Goal: Transaction & Acquisition: Obtain resource

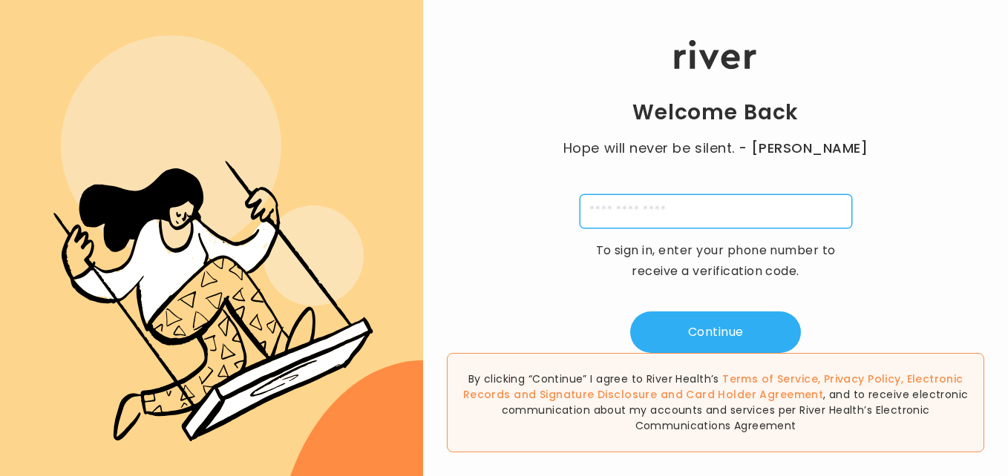
click at [594, 214] on input "tel" at bounding box center [716, 211] width 272 height 34
type input "**********"
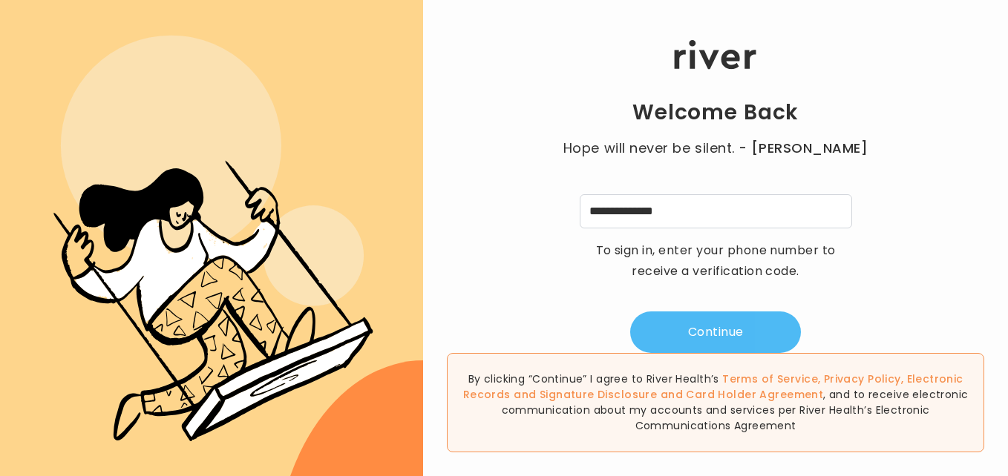
click at [651, 342] on button "Continue" at bounding box center [715, 333] width 171 height 42
type input "*"
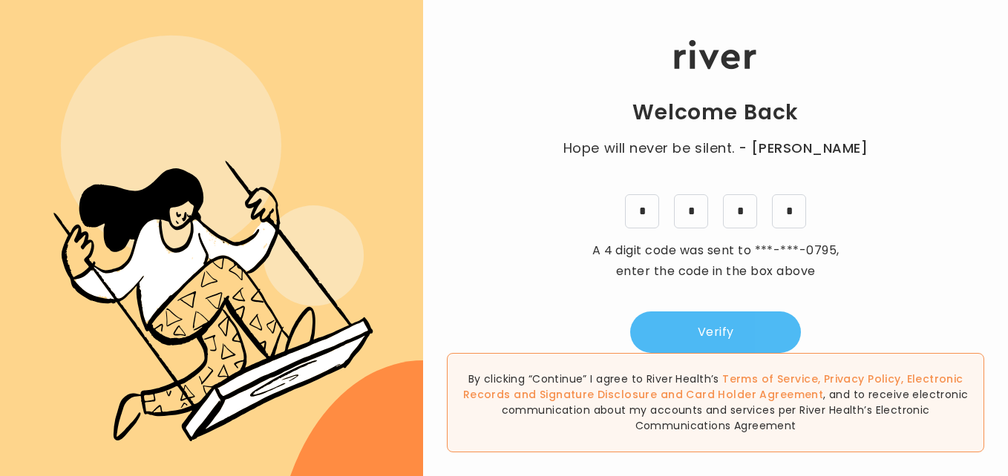
click at [661, 338] on button "Verify" at bounding box center [715, 333] width 171 height 42
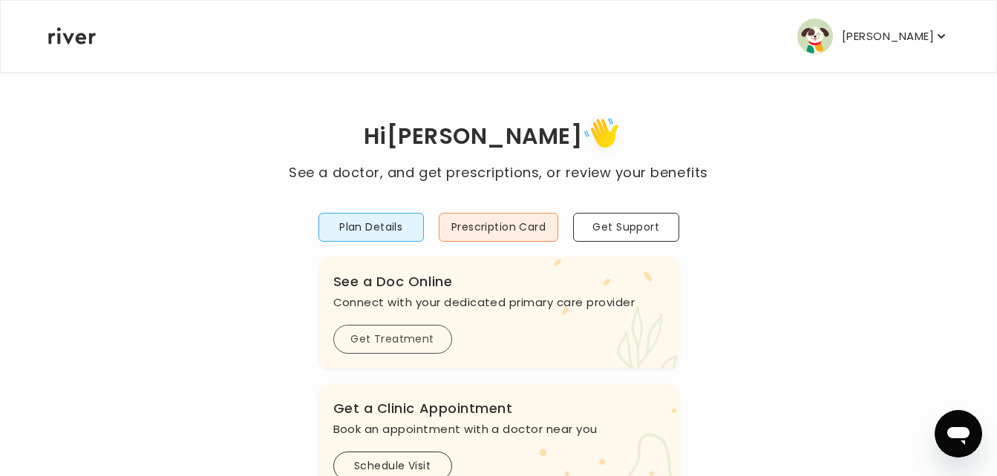
click at [401, 341] on button "Get Treatment" at bounding box center [392, 339] width 119 height 29
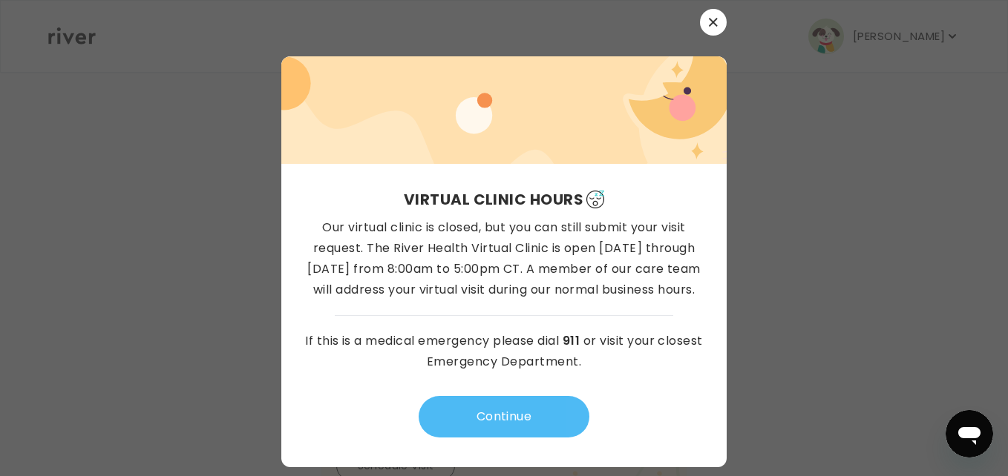
click at [449, 400] on button "Continue" at bounding box center [504, 417] width 171 height 42
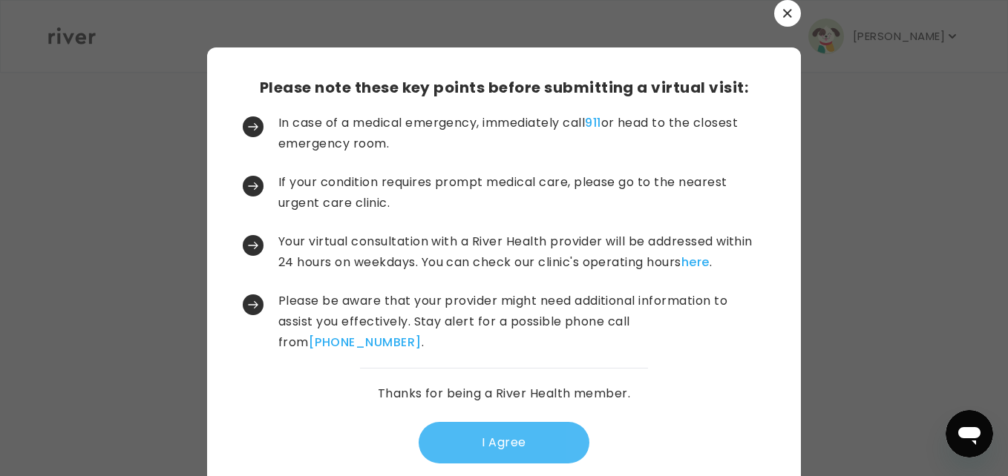
click at [485, 431] on button "I Agree" at bounding box center [504, 443] width 171 height 42
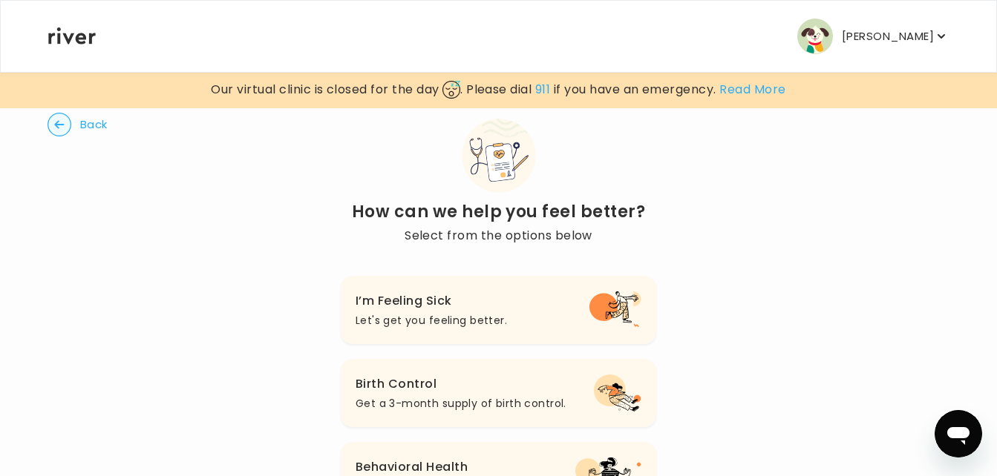
click at [397, 415] on button "Birth Control Get a 3-month supply of birth control." at bounding box center [498, 393] width 315 height 68
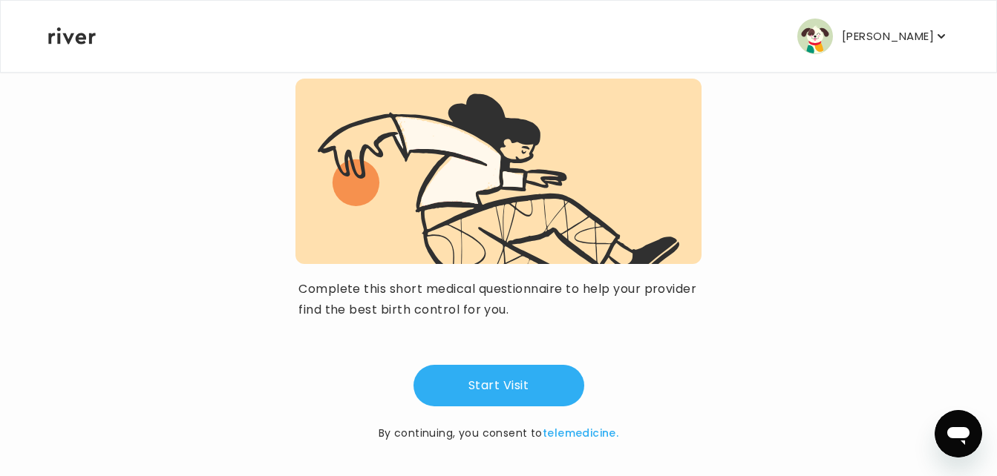
scroll to position [151, 0]
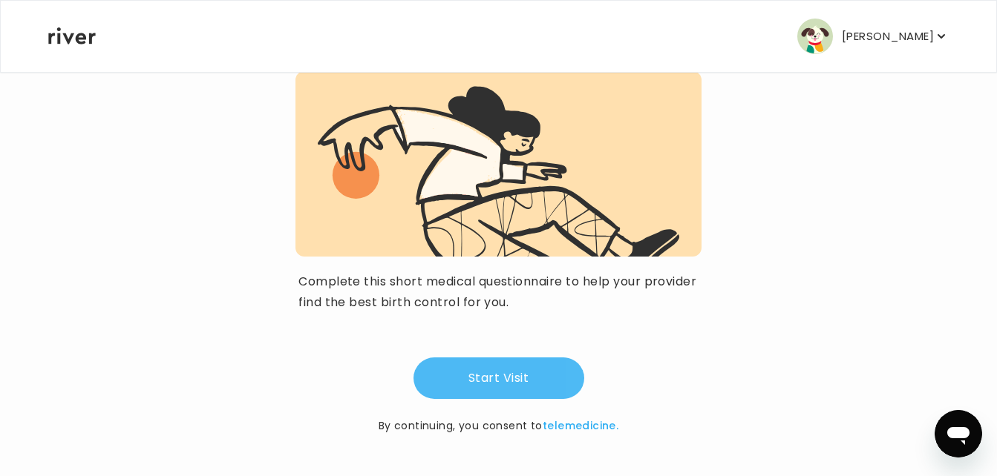
click at [472, 382] on button "Start Visit" at bounding box center [498, 379] width 171 height 42
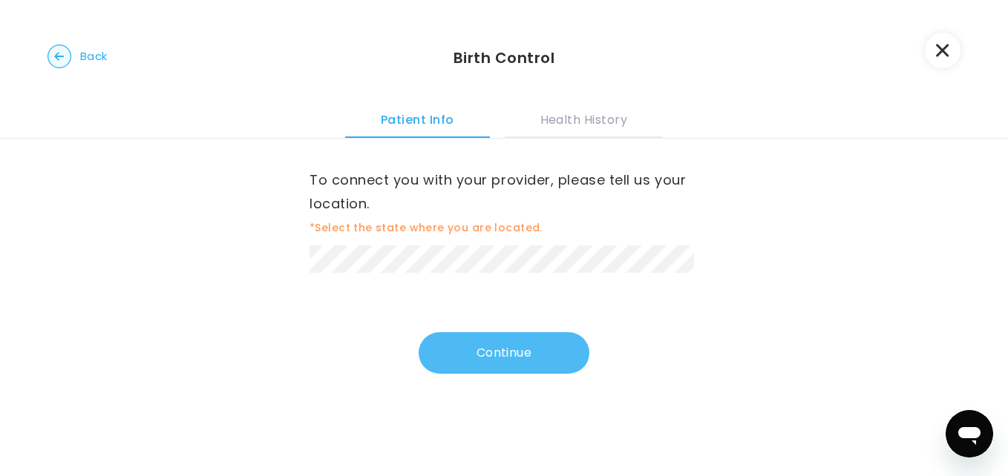
click at [483, 349] on button "Continue" at bounding box center [504, 353] width 171 height 42
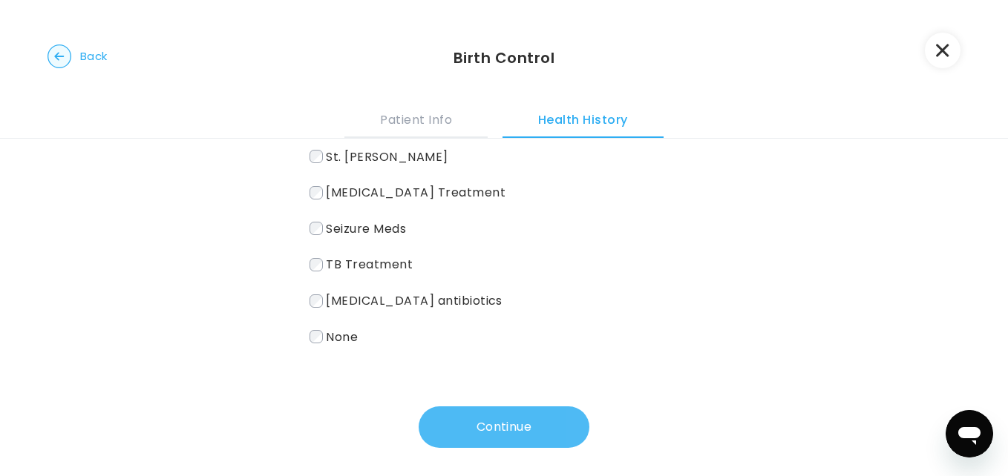
scroll to position [313, 0]
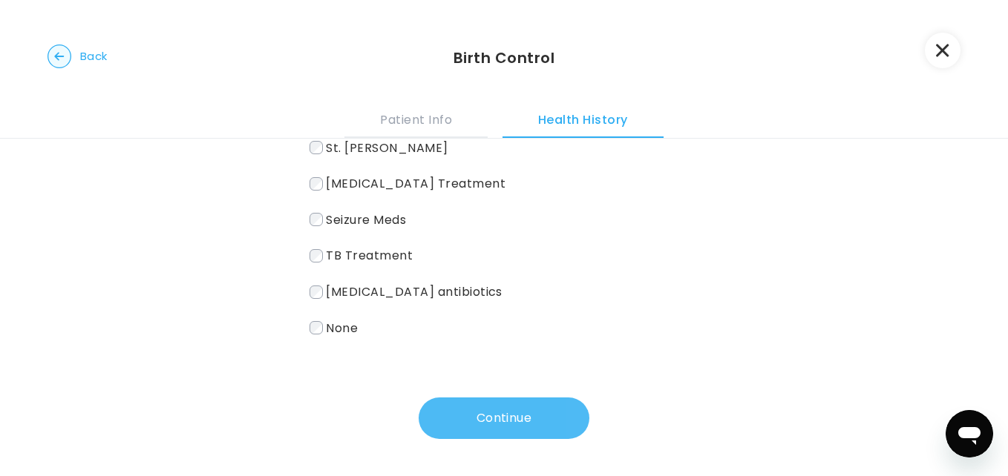
click at [476, 412] on button "Continue" at bounding box center [504, 419] width 171 height 42
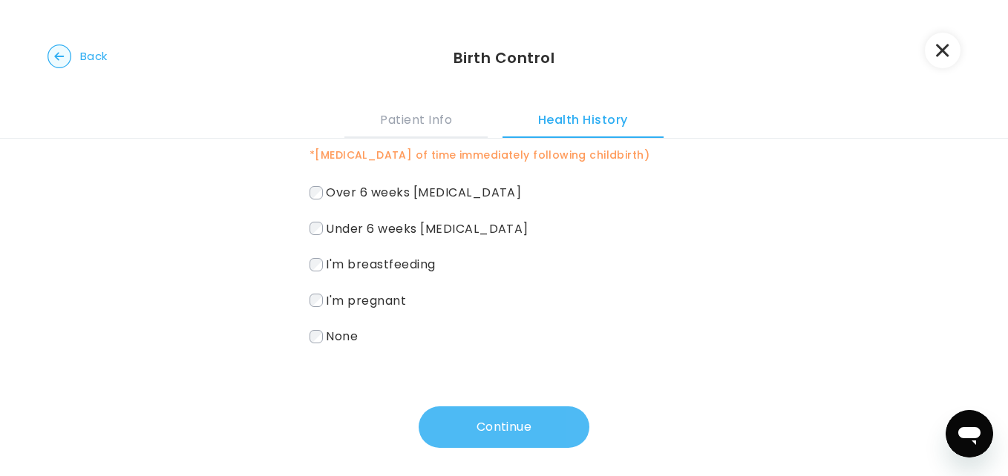
scroll to position [76, 0]
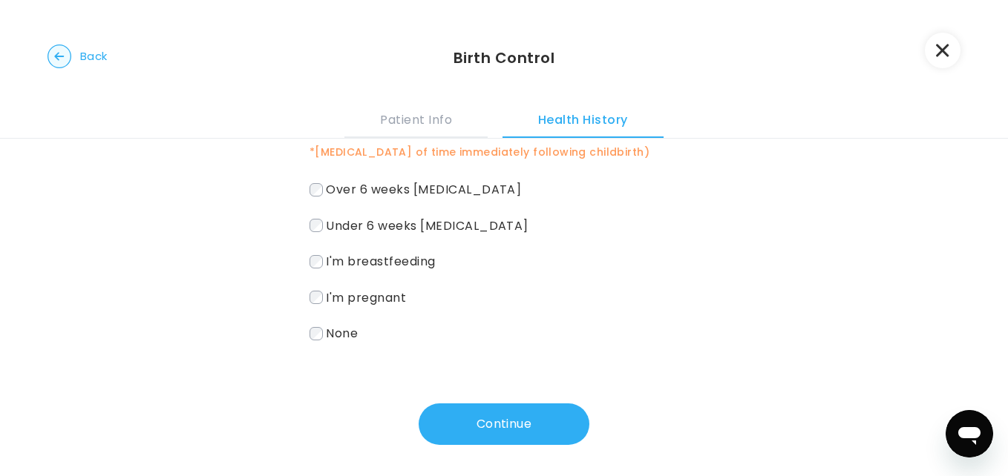
click at [332, 340] on span "None" at bounding box center [342, 333] width 32 height 17
click at [536, 423] on button "Continue" at bounding box center [504, 425] width 171 height 42
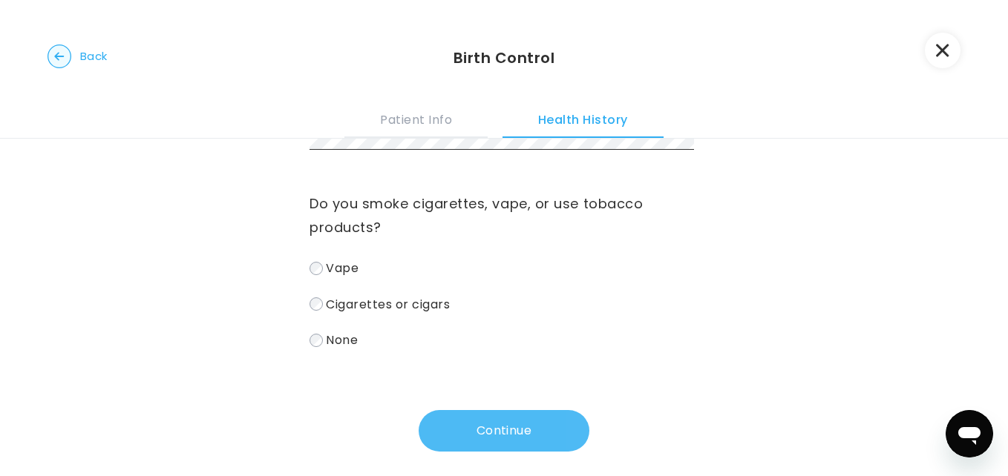
click at [551, 433] on button "Continue" at bounding box center [504, 431] width 171 height 42
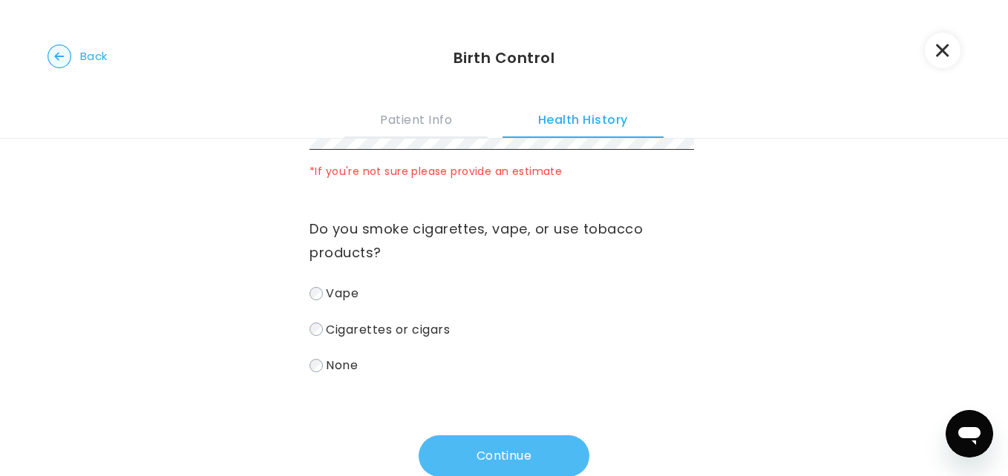
click at [553, 448] on button "Continue" at bounding box center [504, 457] width 171 height 42
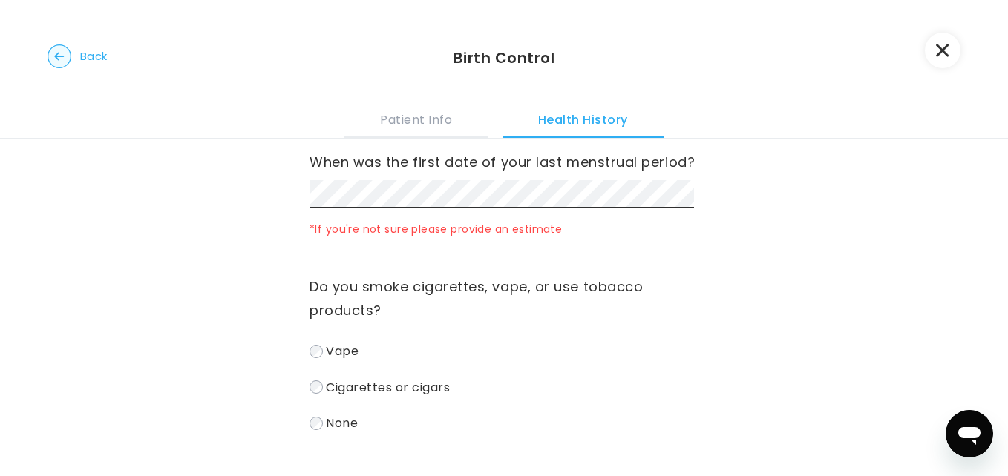
scroll to position [0, 0]
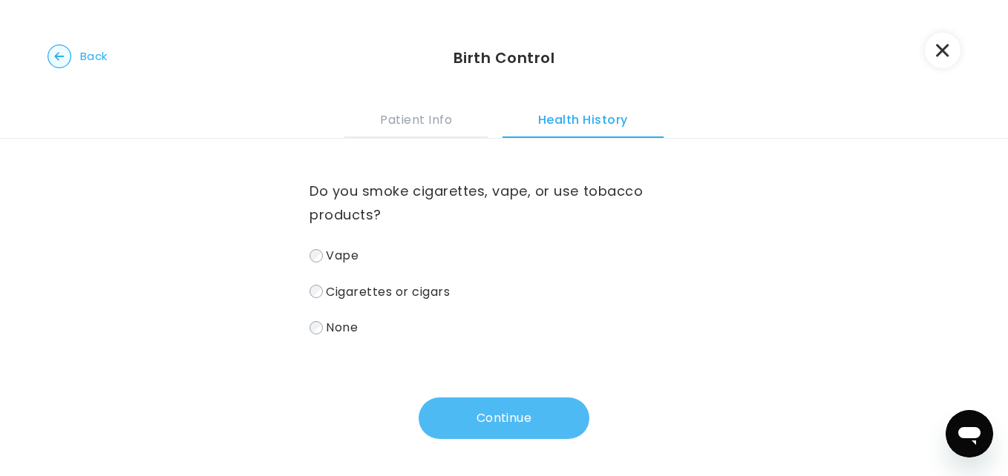
click at [467, 415] on button "Continue" at bounding box center [504, 419] width 171 height 42
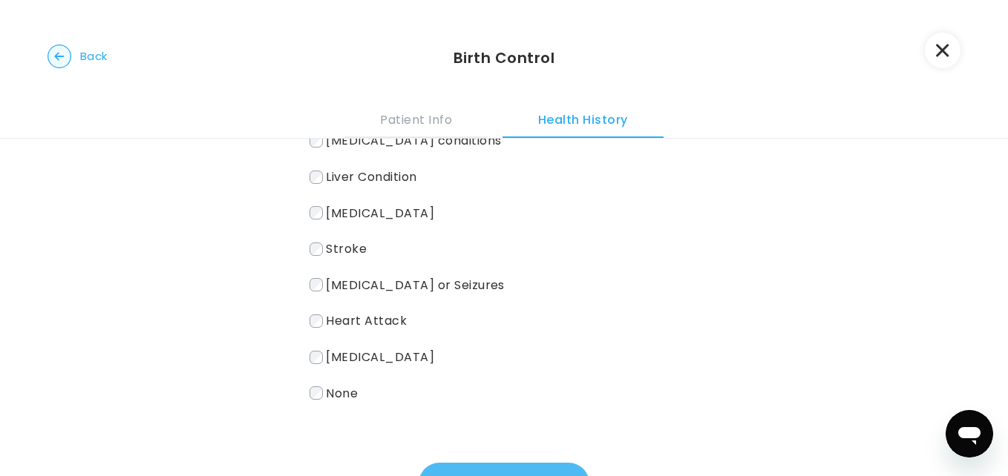
scroll to position [343, 0]
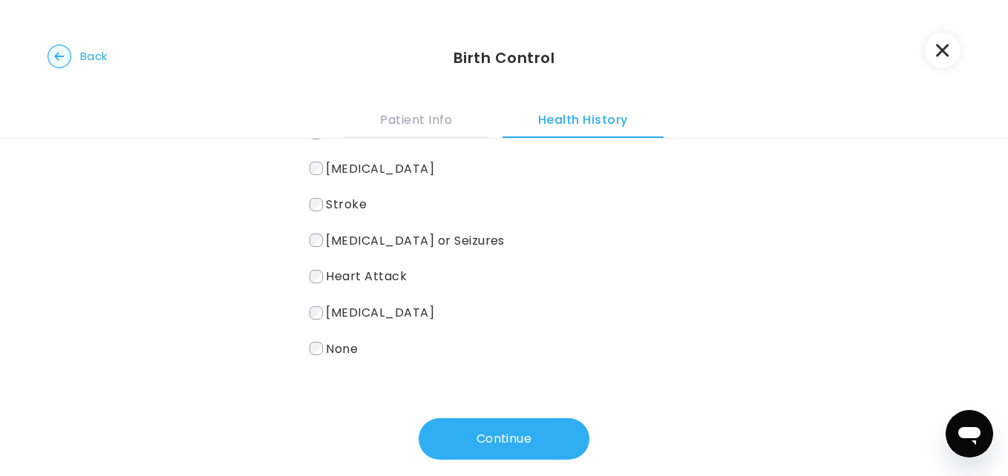
click at [319, 338] on label "None" at bounding box center [503, 349] width 389 height 22
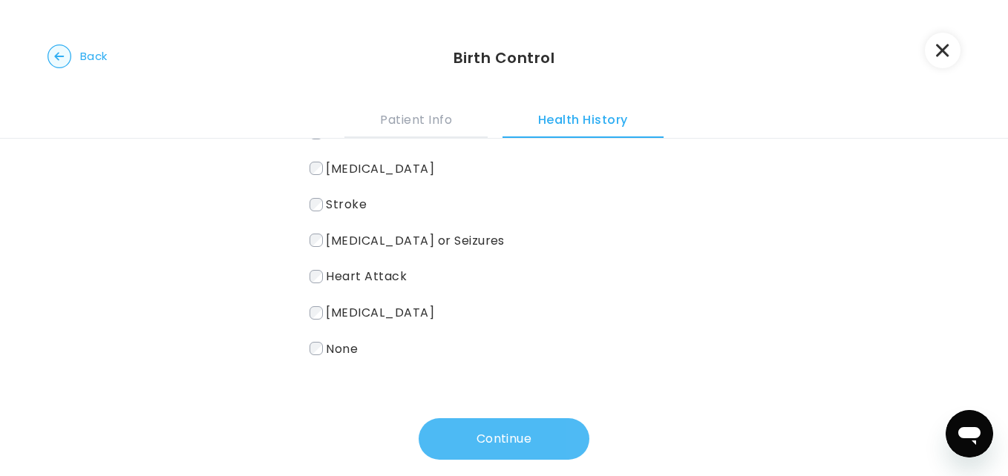
click at [492, 420] on button "Continue" at bounding box center [504, 440] width 171 height 42
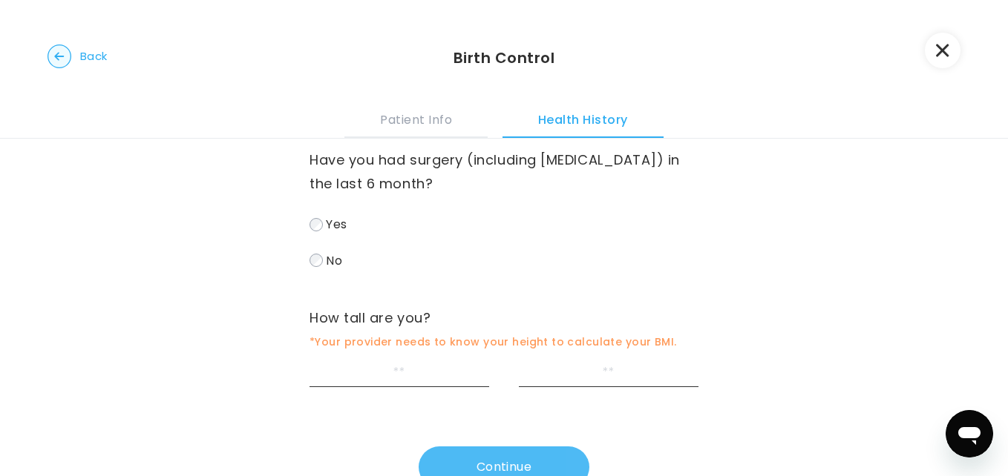
scroll to position [0, 0]
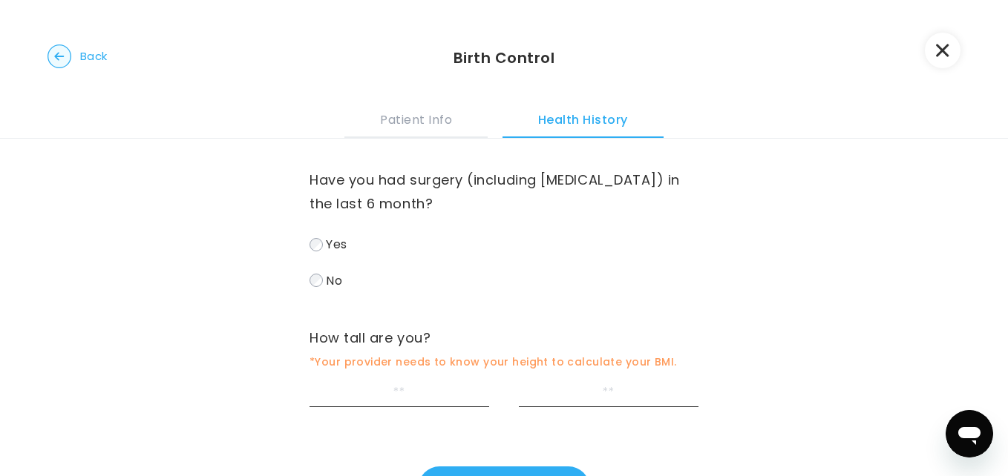
click at [332, 291] on label "No" at bounding box center [503, 281] width 389 height 22
click at [371, 398] on input "feet" at bounding box center [399, 393] width 180 height 27
type input "*"
click at [556, 387] on input "inches" at bounding box center [609, 393] width 180 height 27
type input "*"
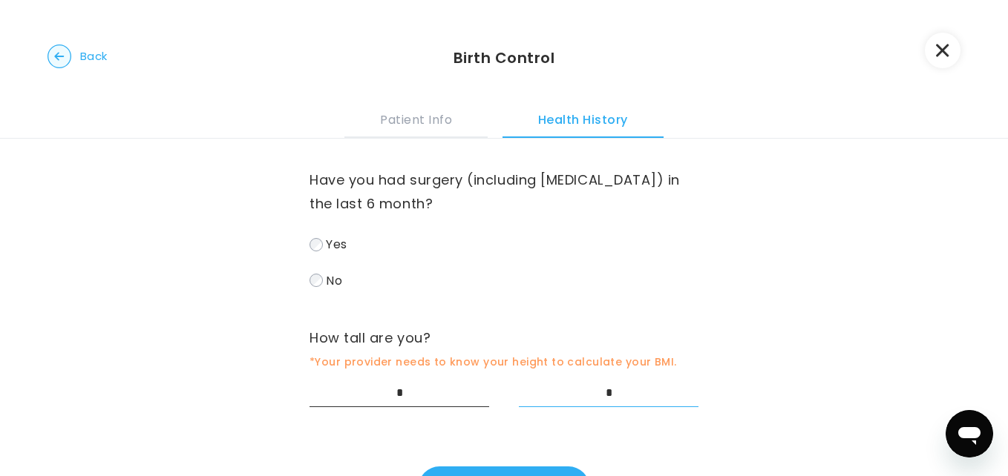
scroll to position [69, 0]
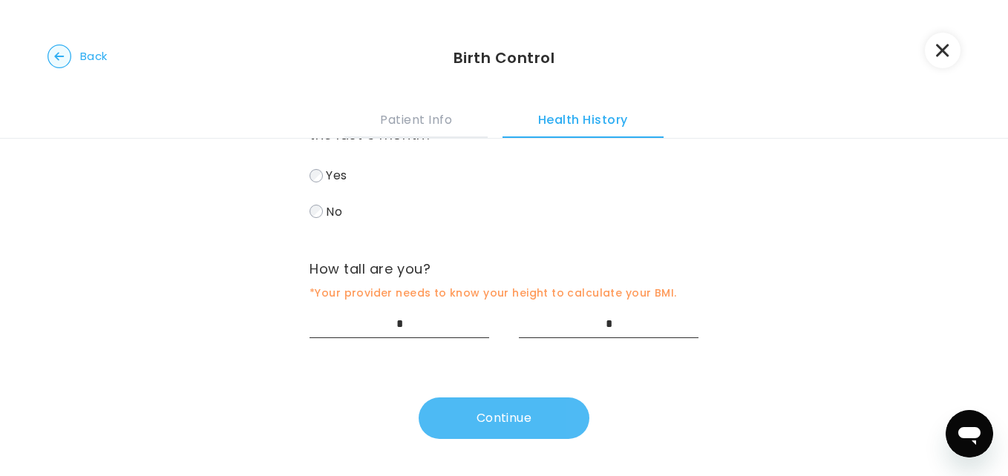
click at [494, 430] on button "Continue" at bounding box center [504, 419] width 171 height 42
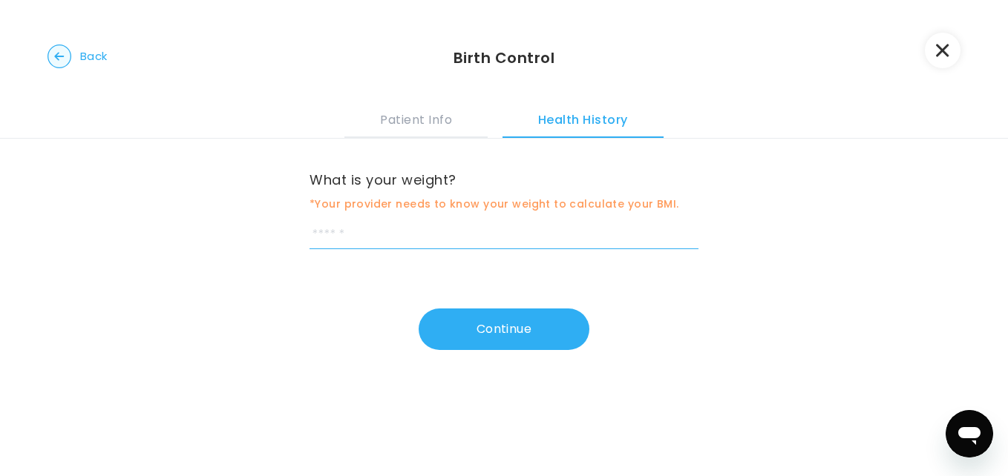
click at [514, 237] on input "weight" at bounding box center [503, 235] width 389 height 27
type input "***"
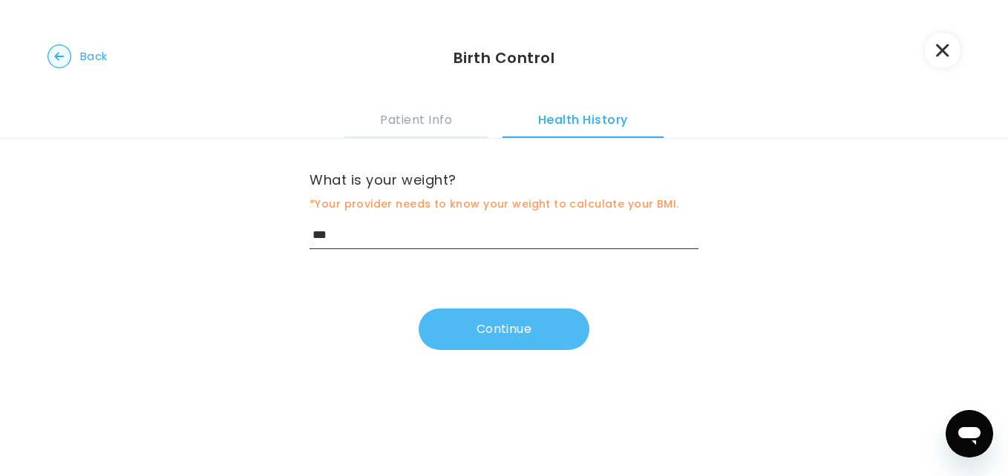
click at [495, 323] on button "Continue" at bounding box center [504, 330] width 171 height 42
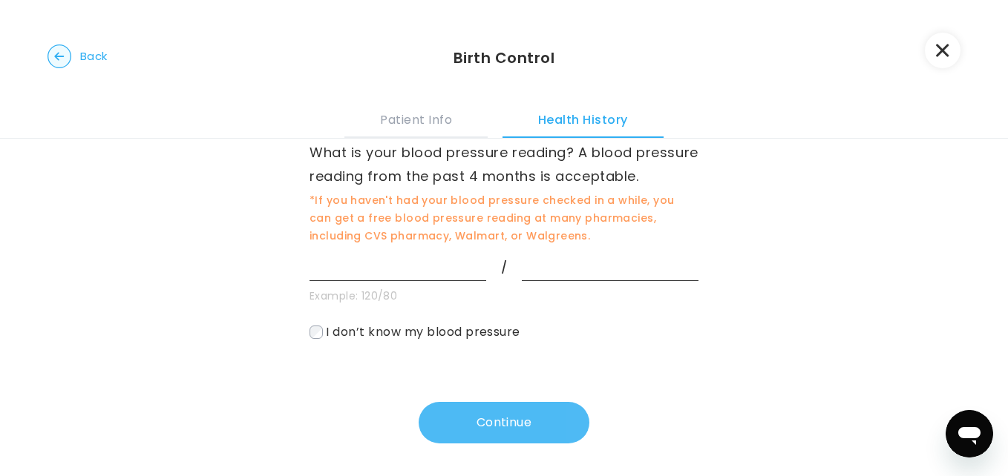
scroll to position [33, 0]
